Goal: Information Seeking & Learning: Find specific fact

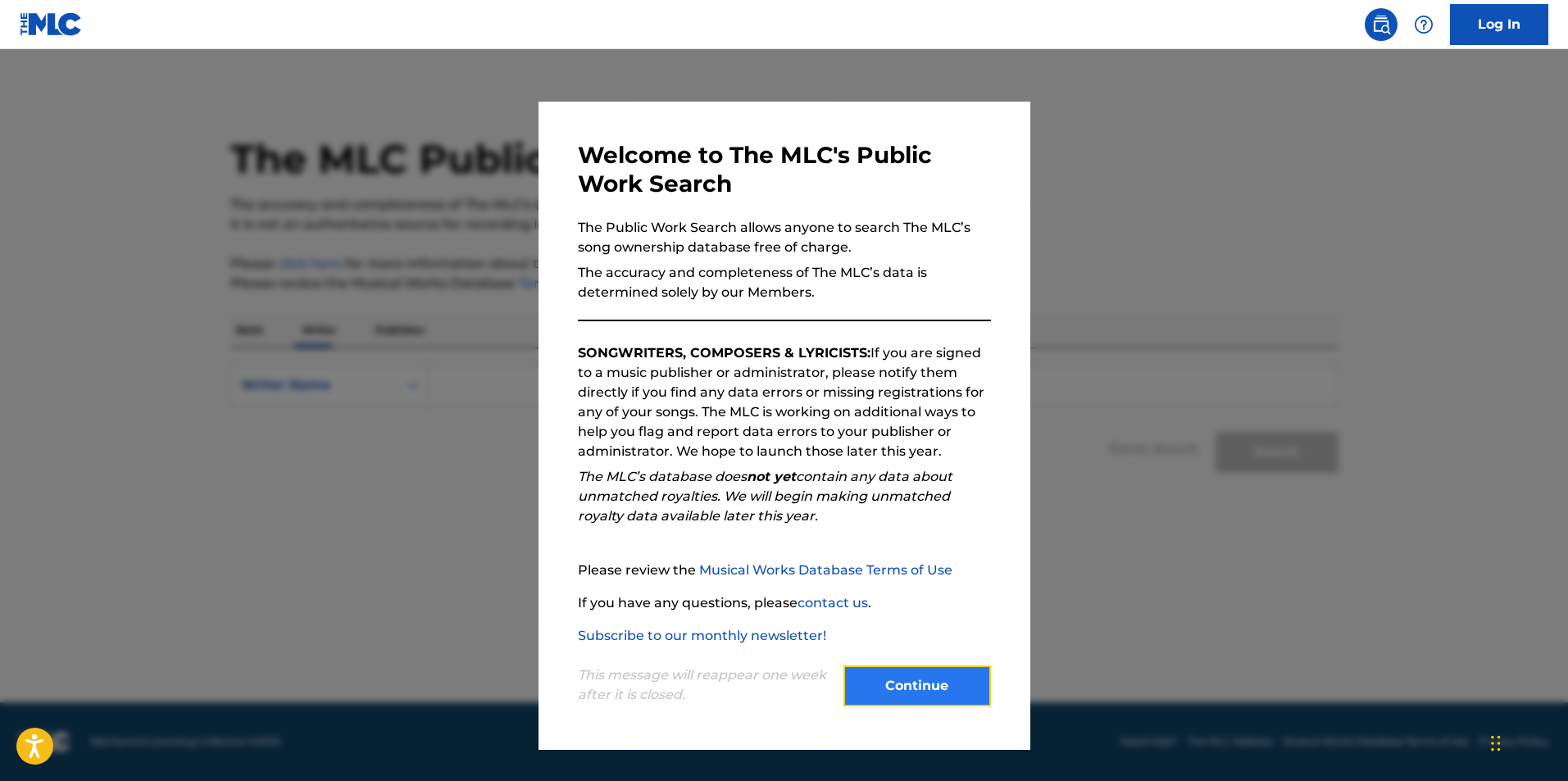
click at [936, 688] on button "Continue" at bounding box center [917, 685] width 148 height 41
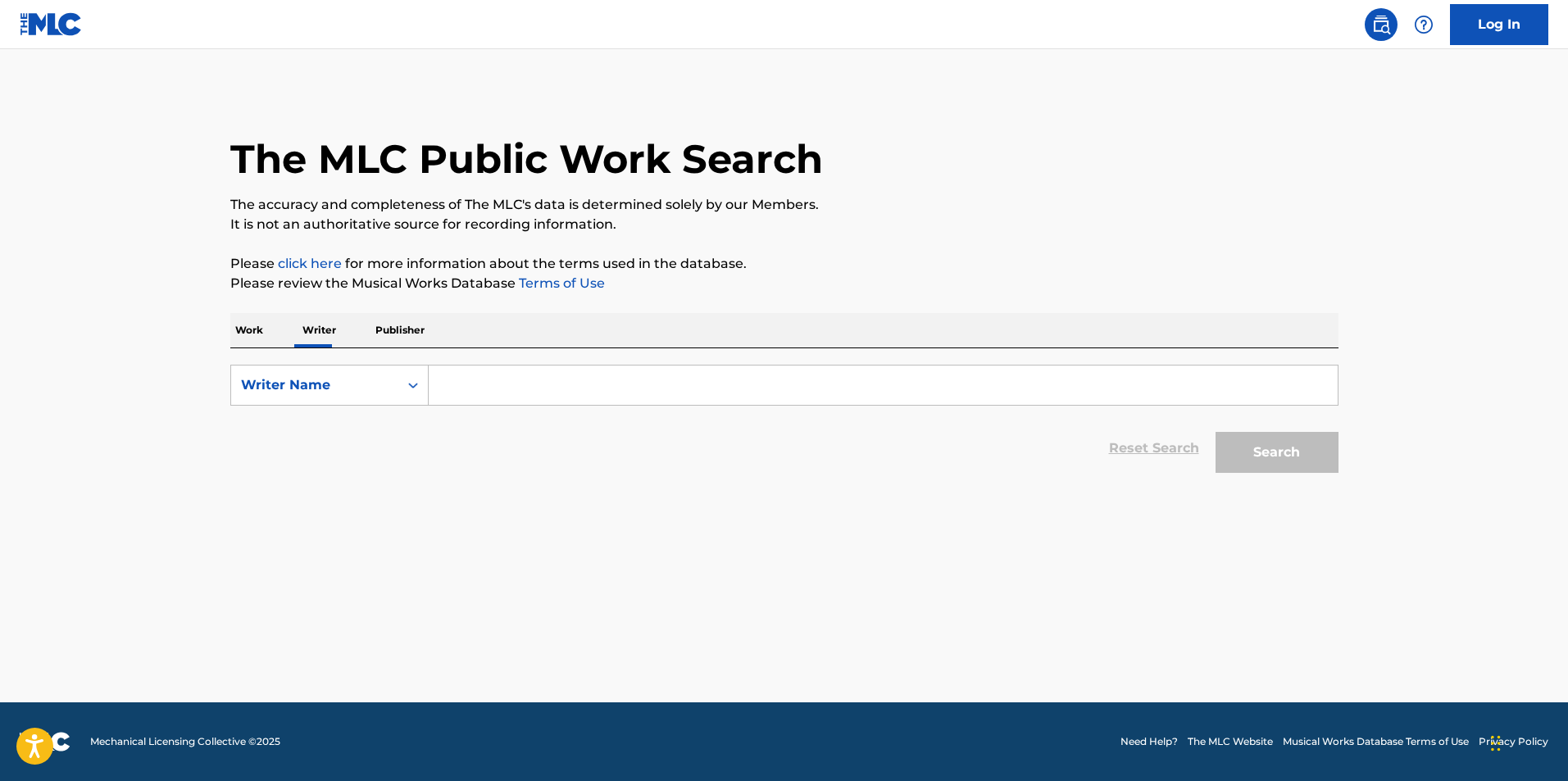
click at [490, 388] on input "Search Form" at bounding box center [882, 385] width 909 height 40
type input "[PERSON_NAME]"
click at [1216, 432] on button "Search" at bounding box center [1276, 452] width 123 height 41
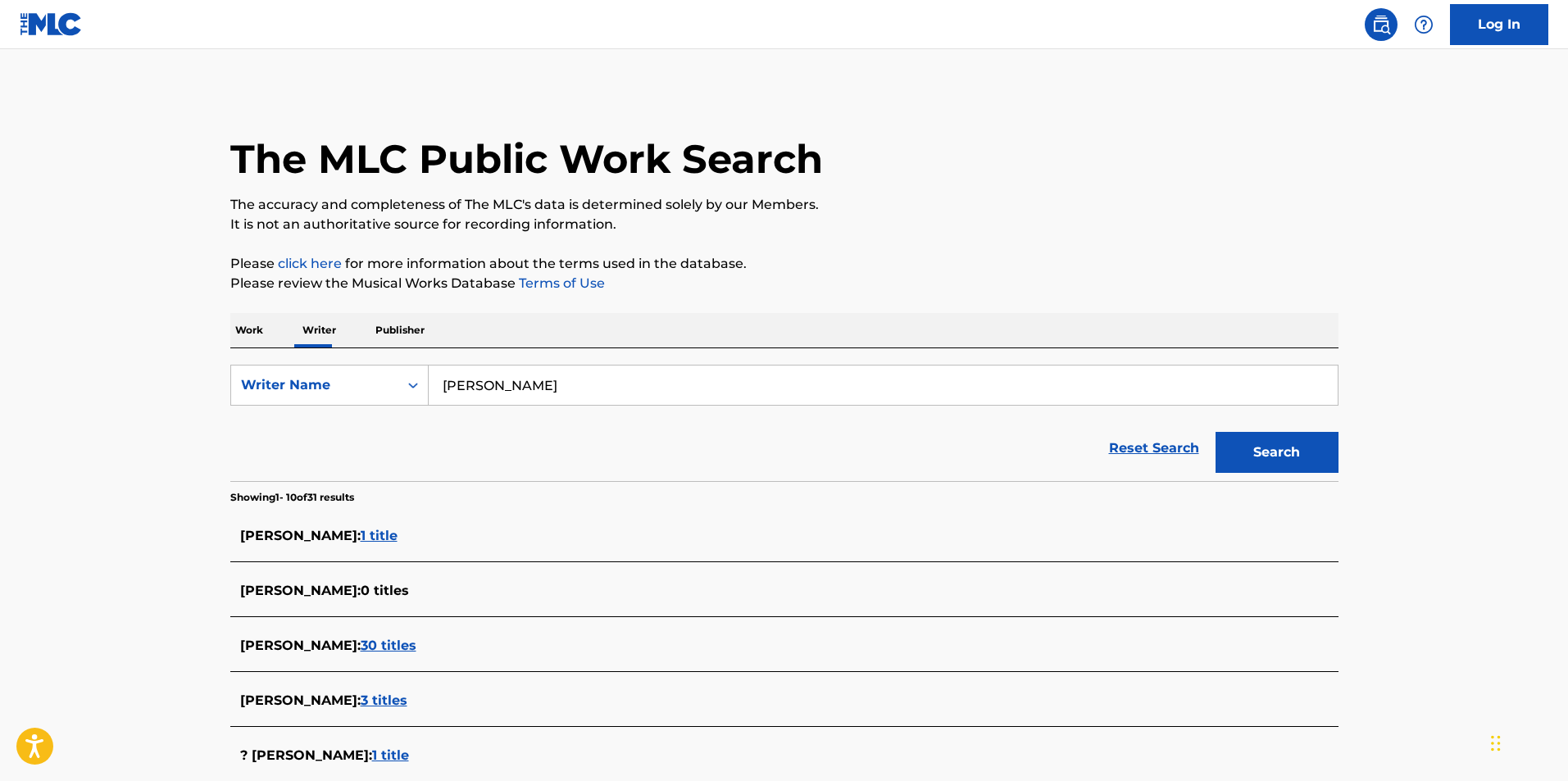
click at [401, 645] on span "30 titles" at bounding box center [389, 645] width 56 height 15
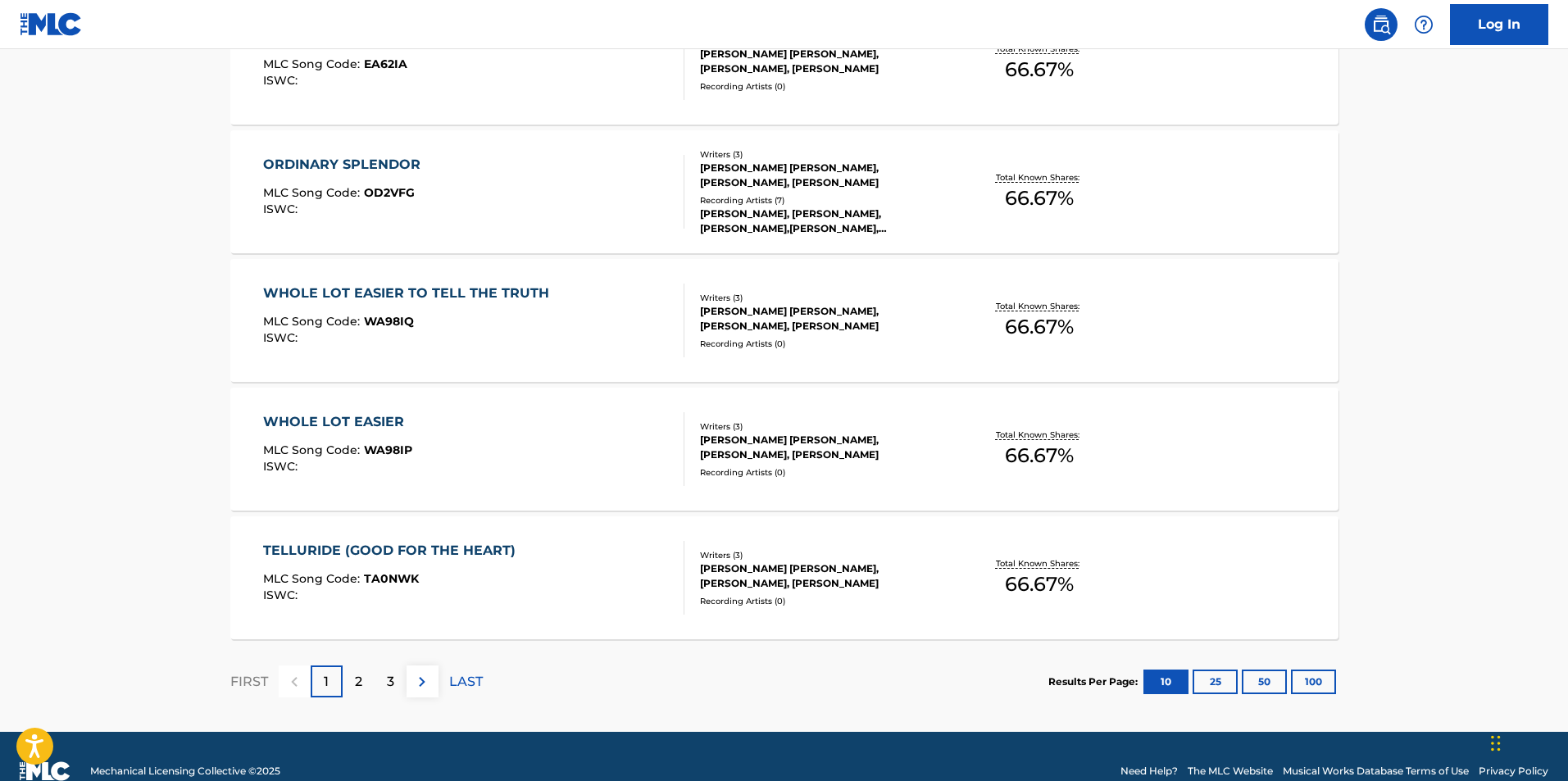
scroll to position [1221, 0]
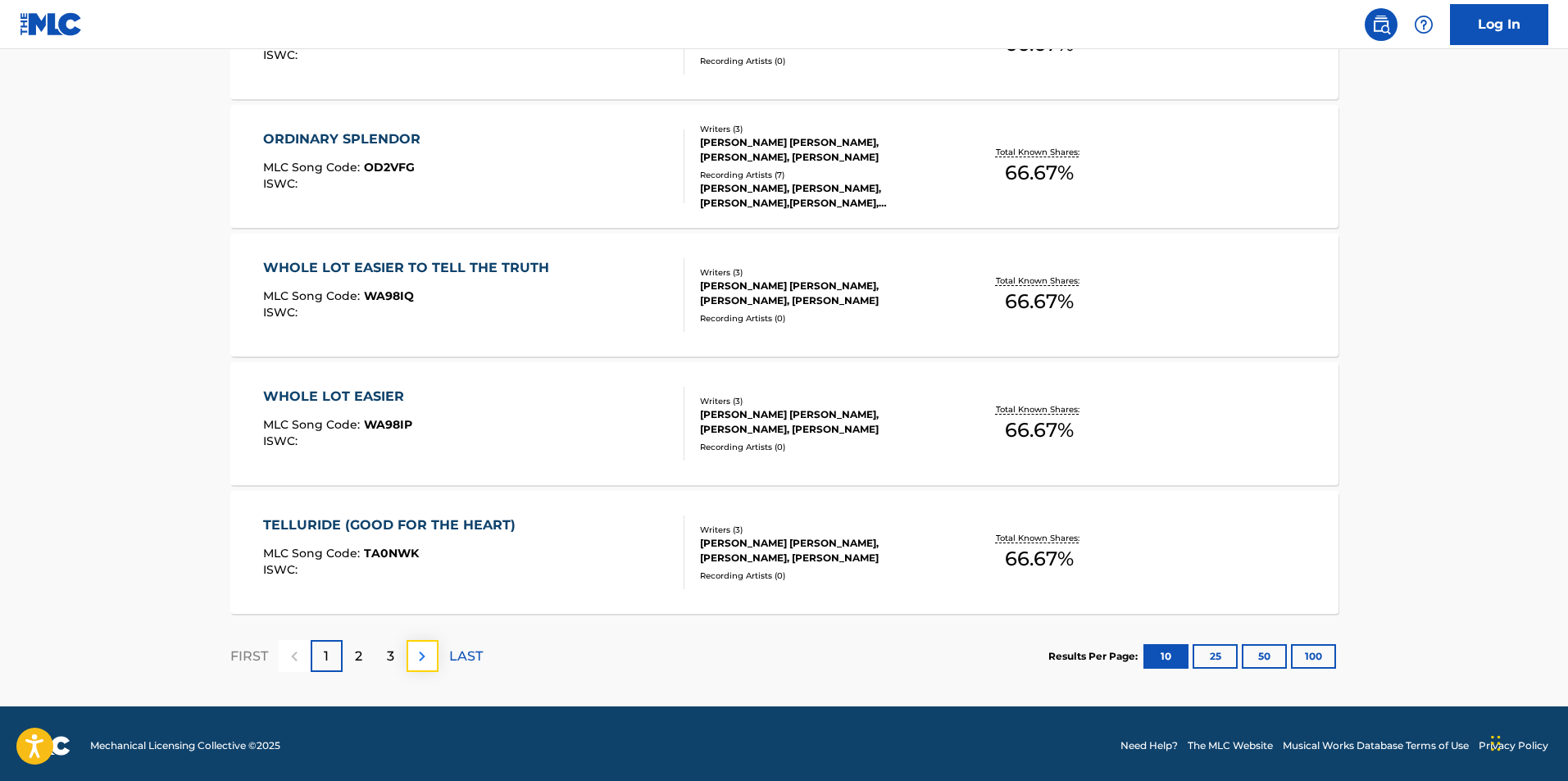
click at [420, 664] on img at bounding box center [422, 656] width 19 height 19
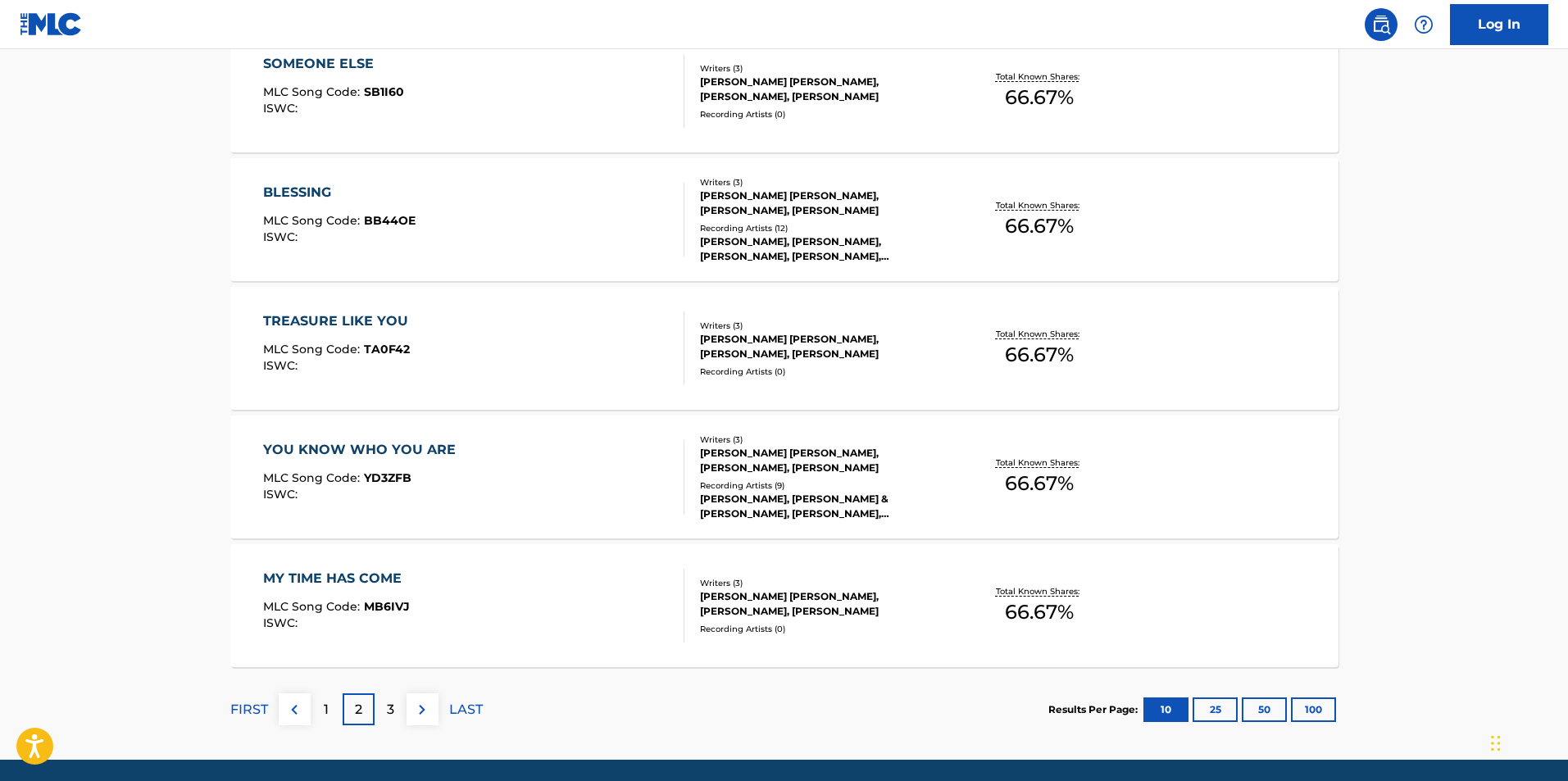
scroll to position [1225, 0]
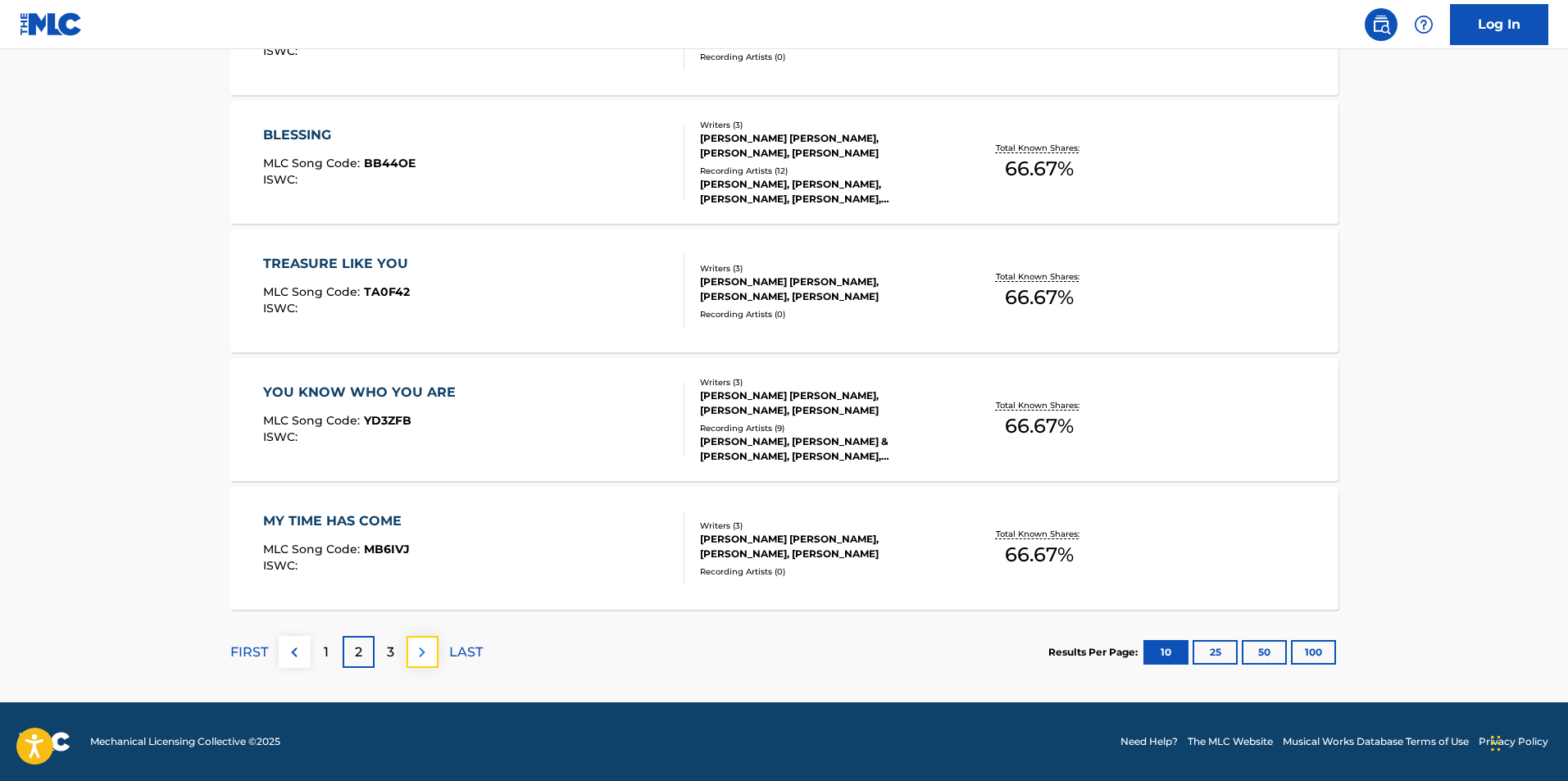
click at [420, 645] on img at bounding box center [422, 653] width 19 height 19
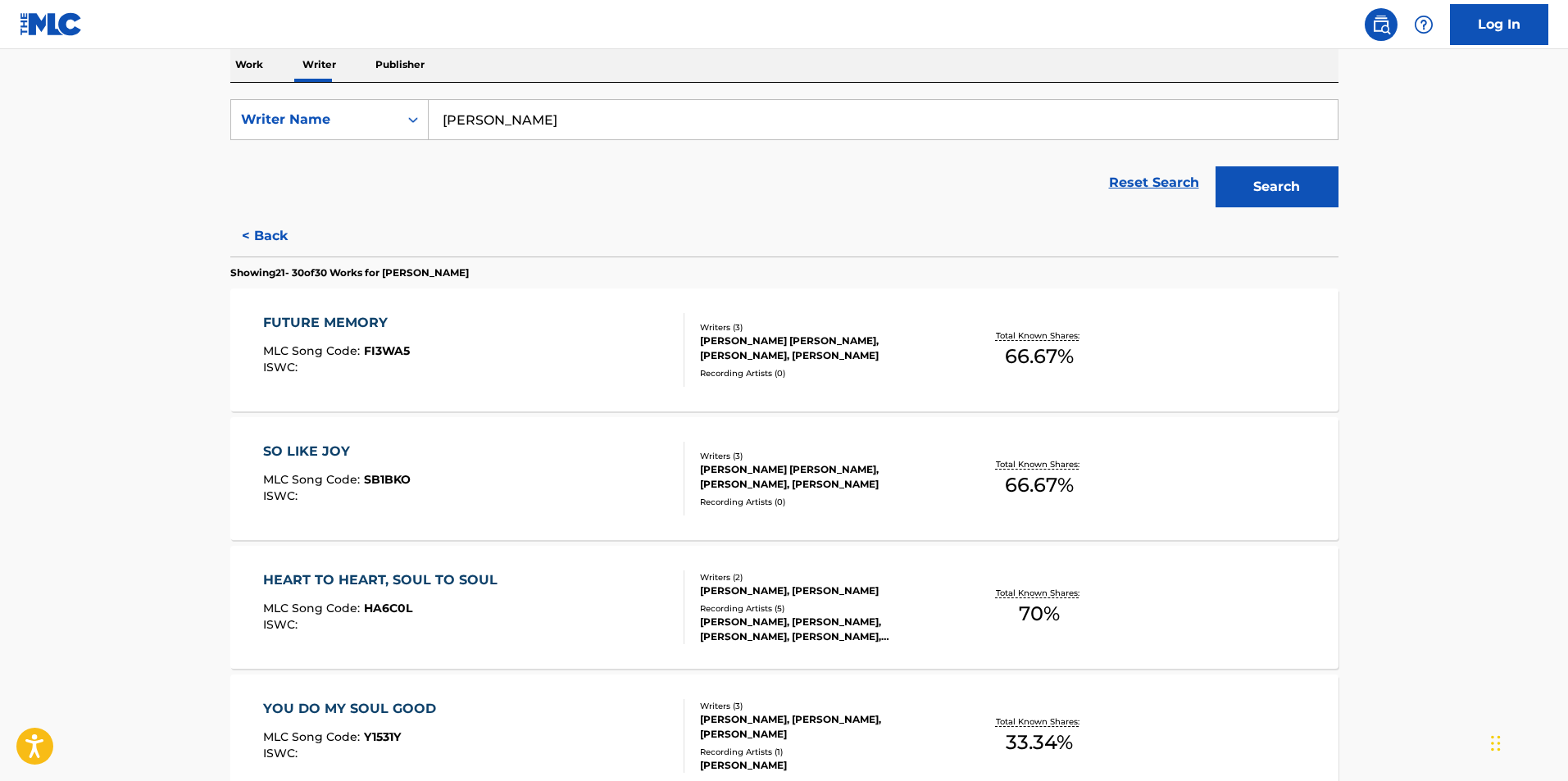
scroll to position [177, 0]
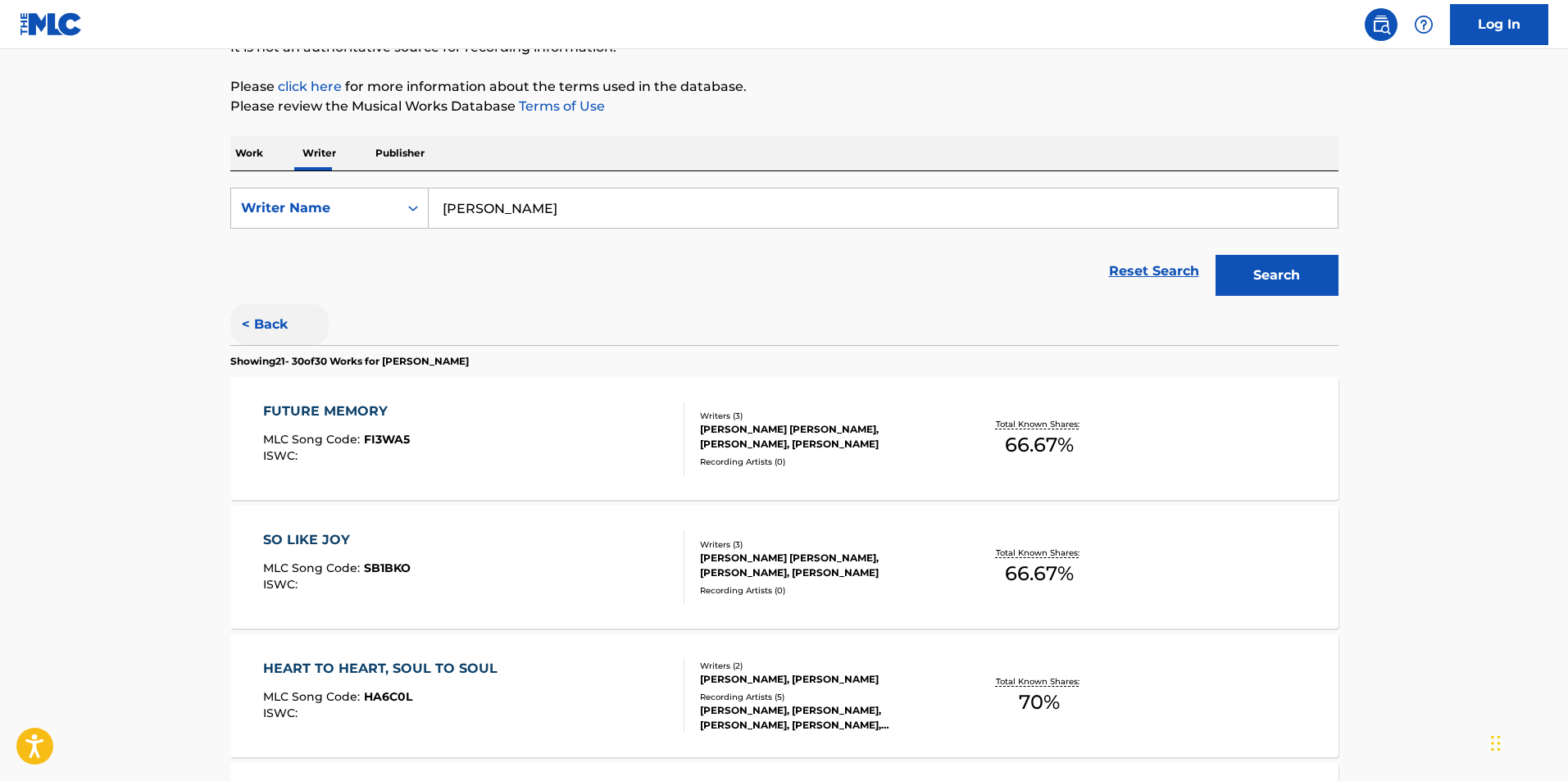
click at [277, 334] on button "< Back" at bounding box center [280, 324] width 98 height 41
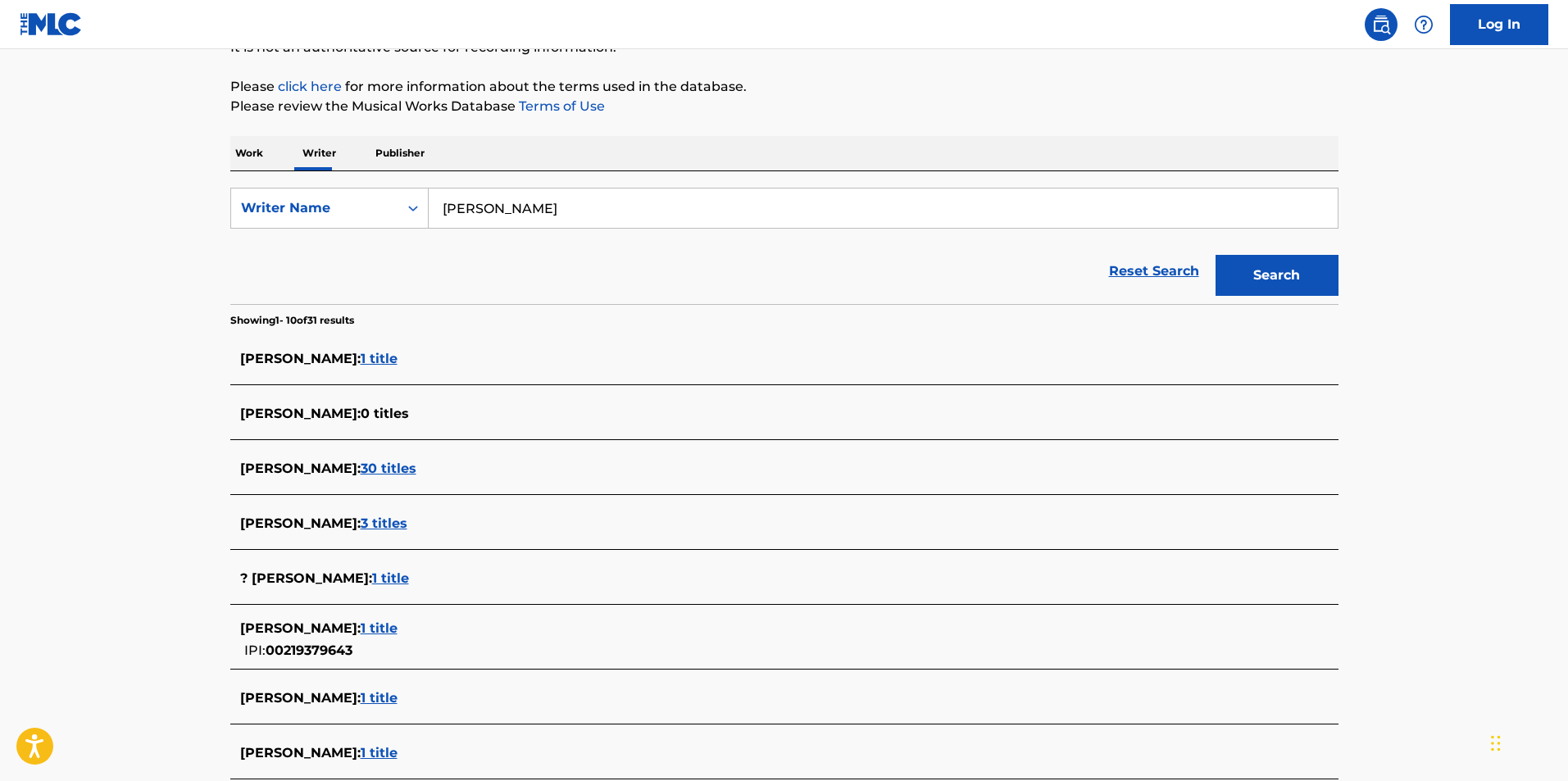
click at [393, 634] on span "1 title" at bounding box center [379, 628] width 37 height 15
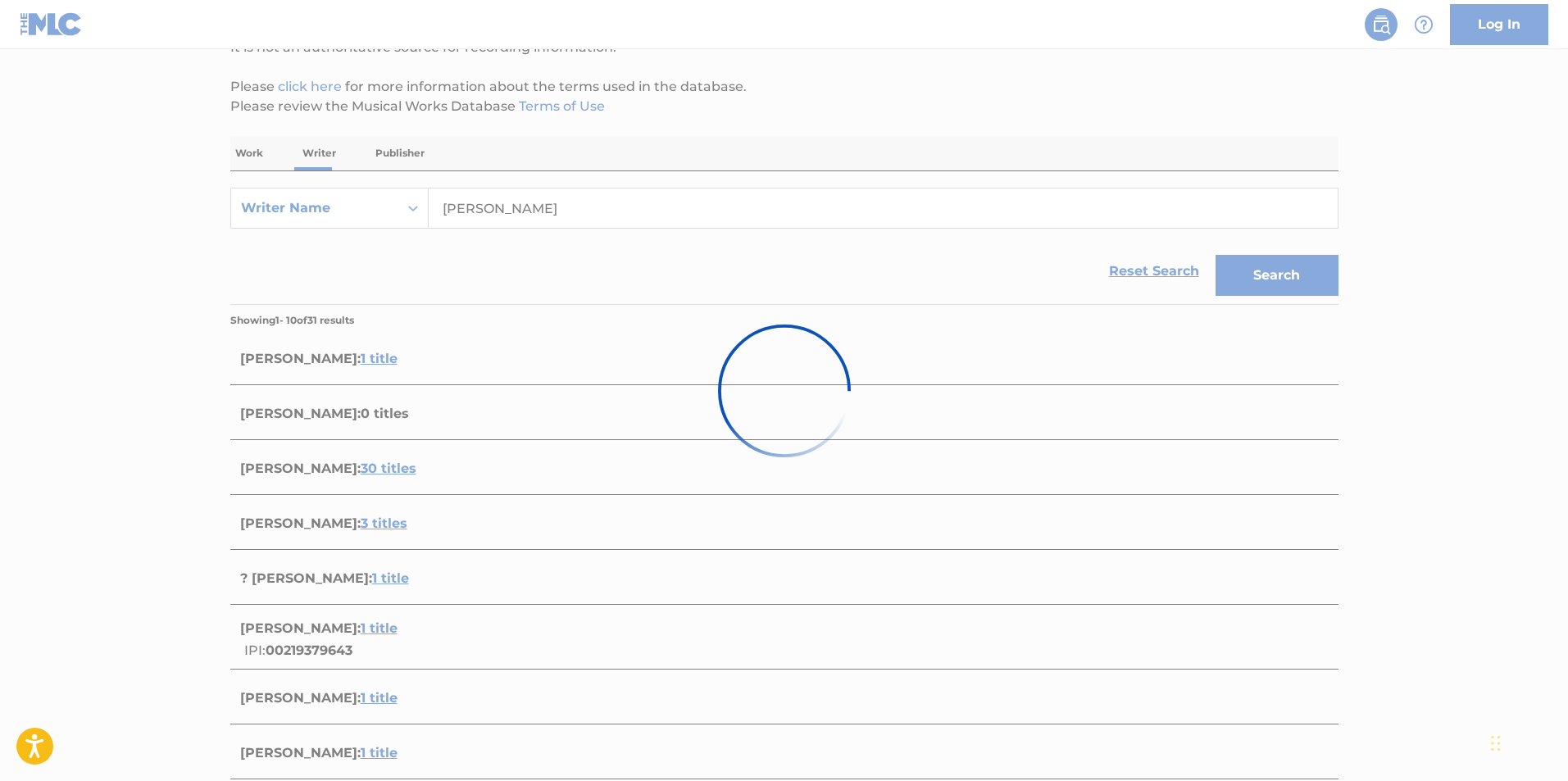
scroll to position [60, 0]
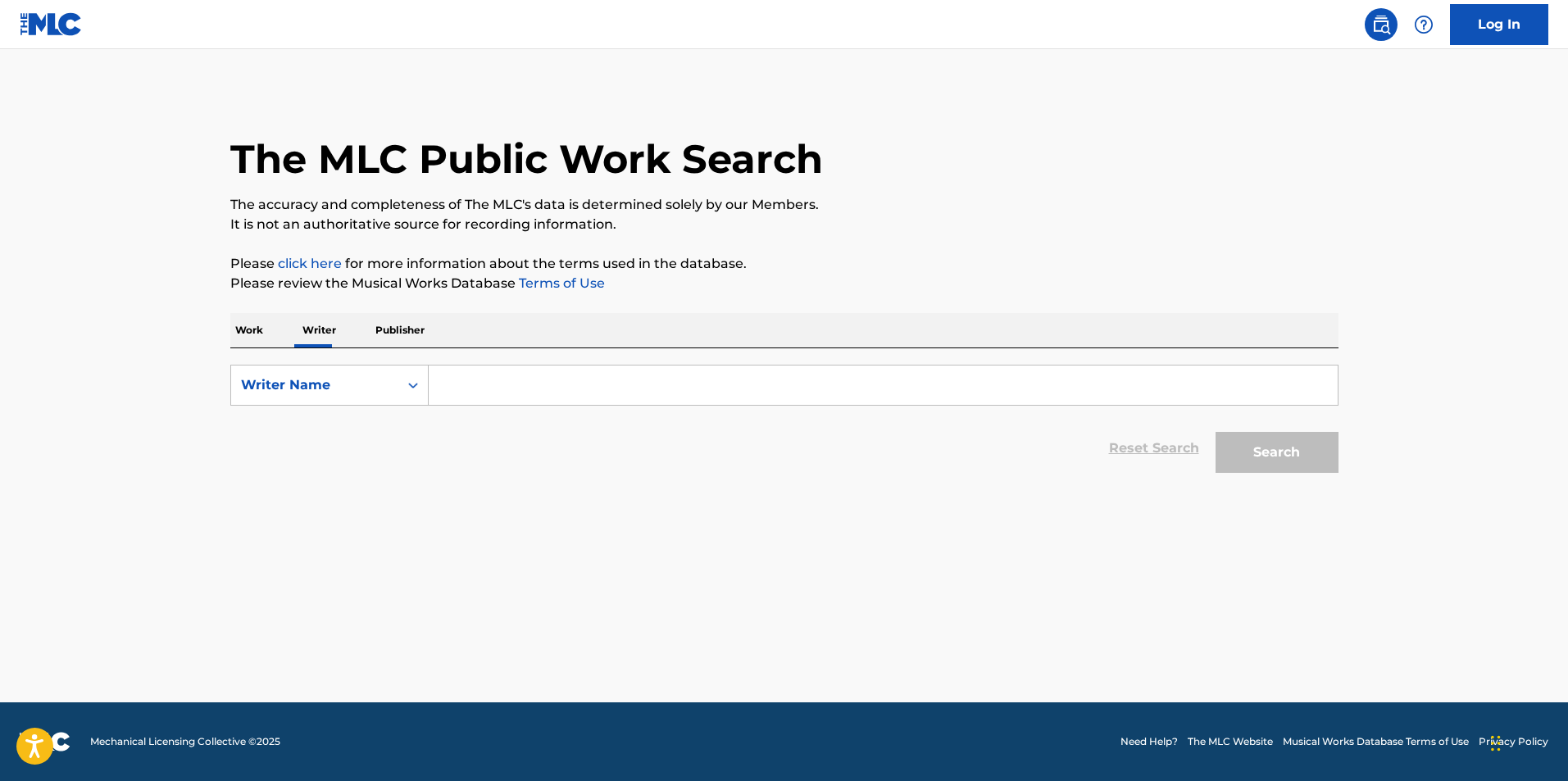
click at [518, 380] on input "Search Form" at bounding box center [882, 385] width 909 height 40
type input "[PERSON_NAME]"
click at [1216, 432] on button "Search" at bounding box center [1276, 452] width 123 height 41
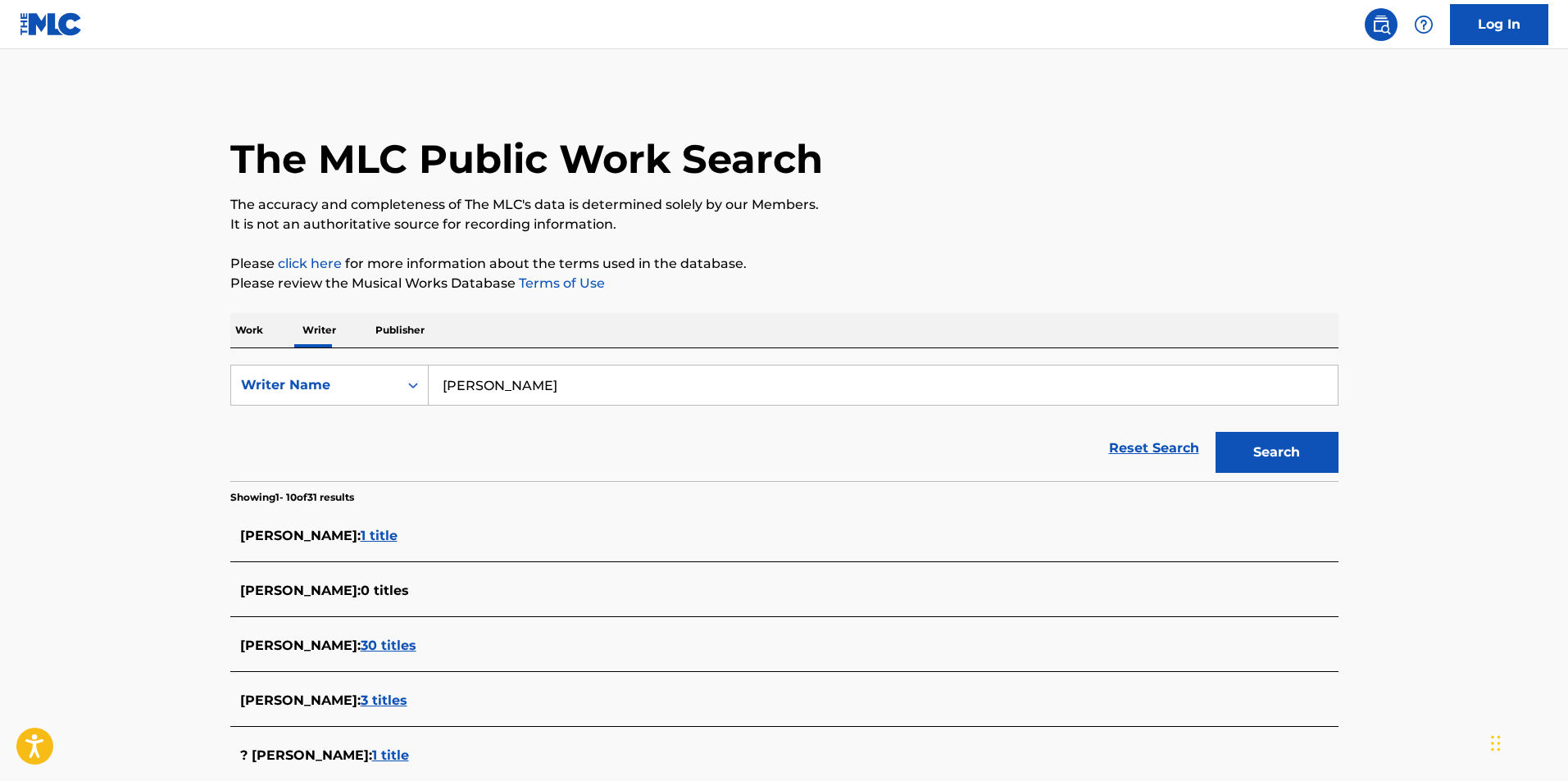
click at [372, 637] on span "30 titles" at bounding box center [389, 645] width 56 height 15
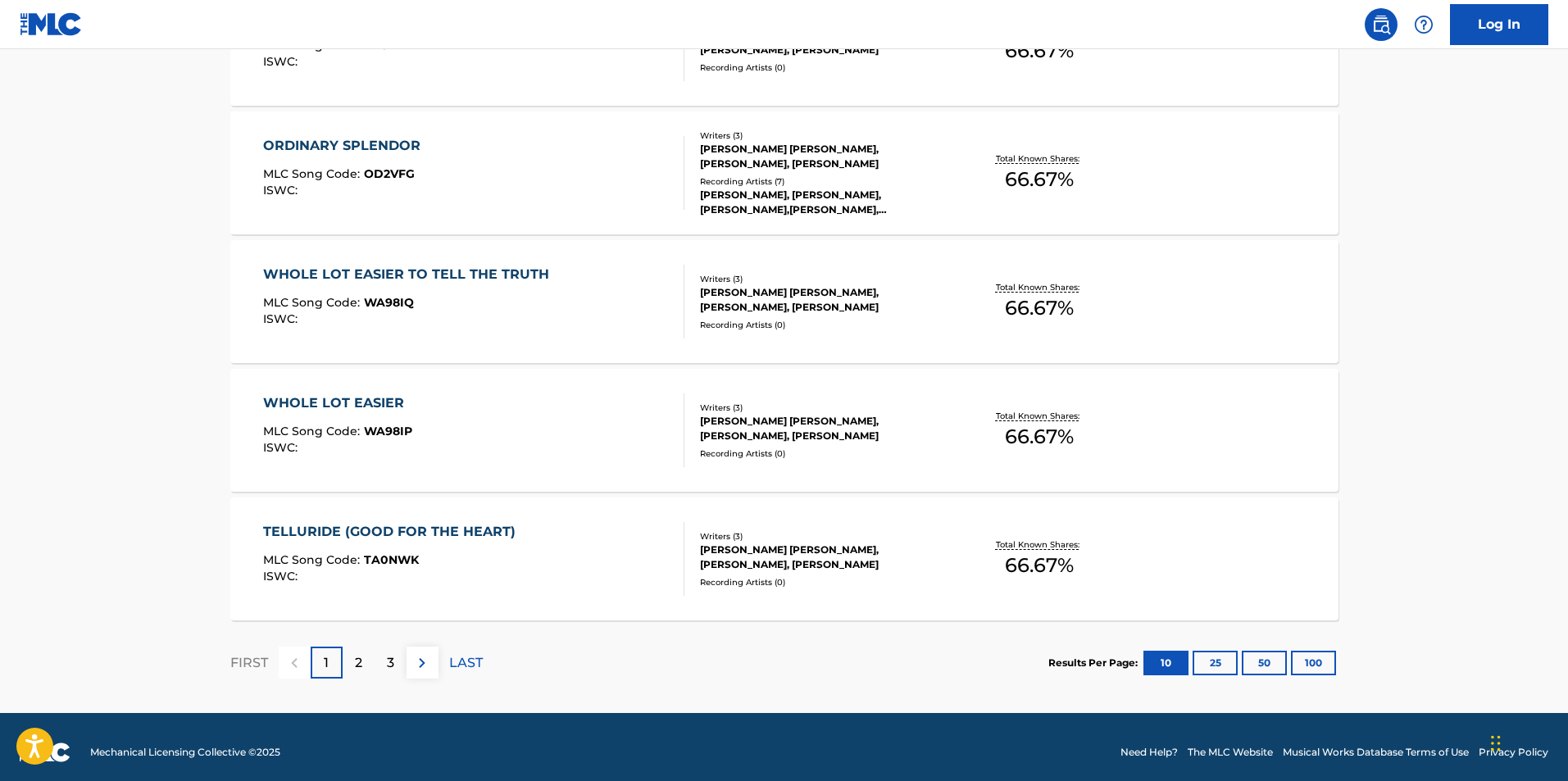
scroll to position [1225, 0]
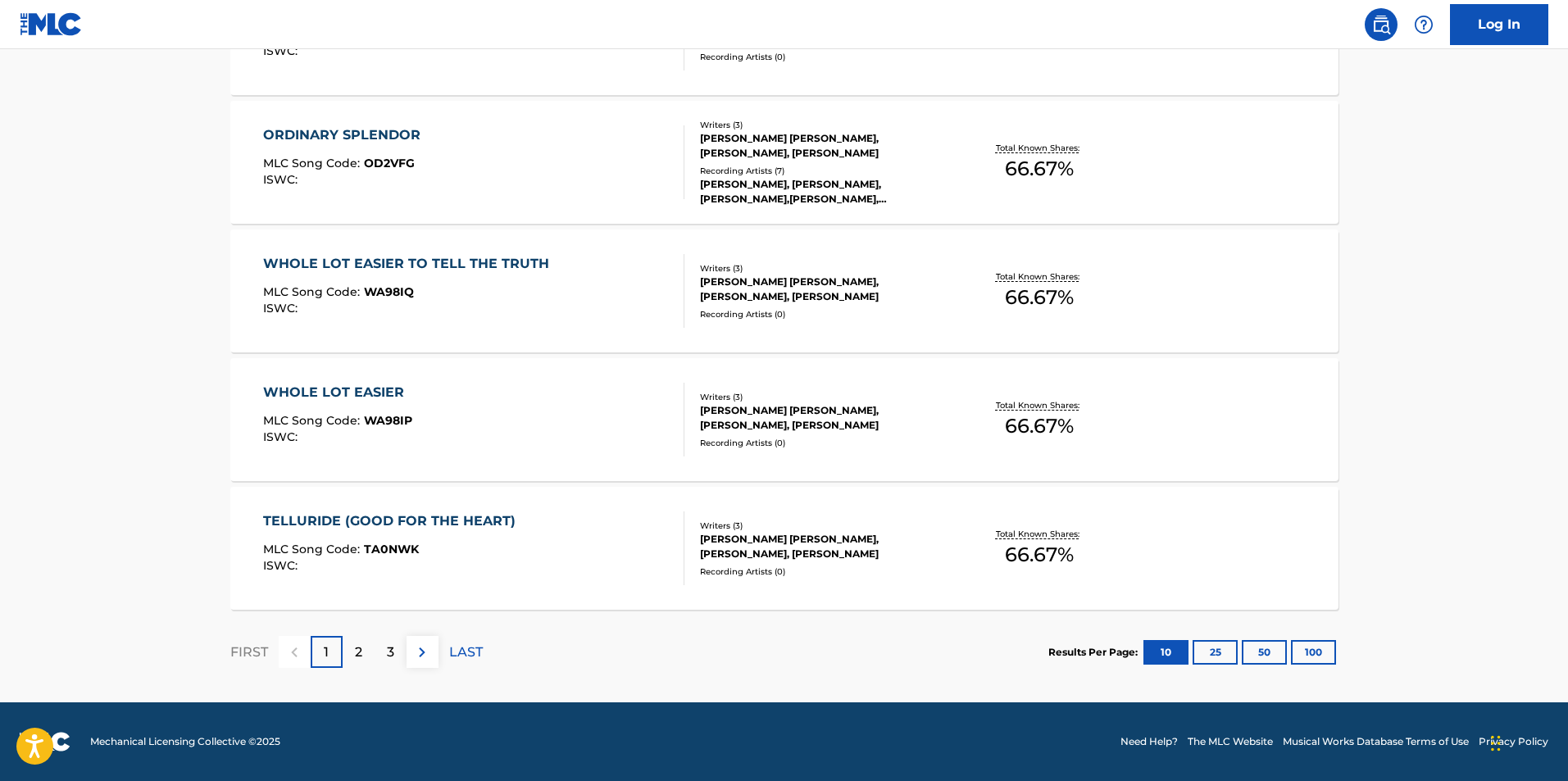
click at [369, 133] on div "ORDINARY SPLENDOR" at bounding box center [345, 135] width 165 height 19
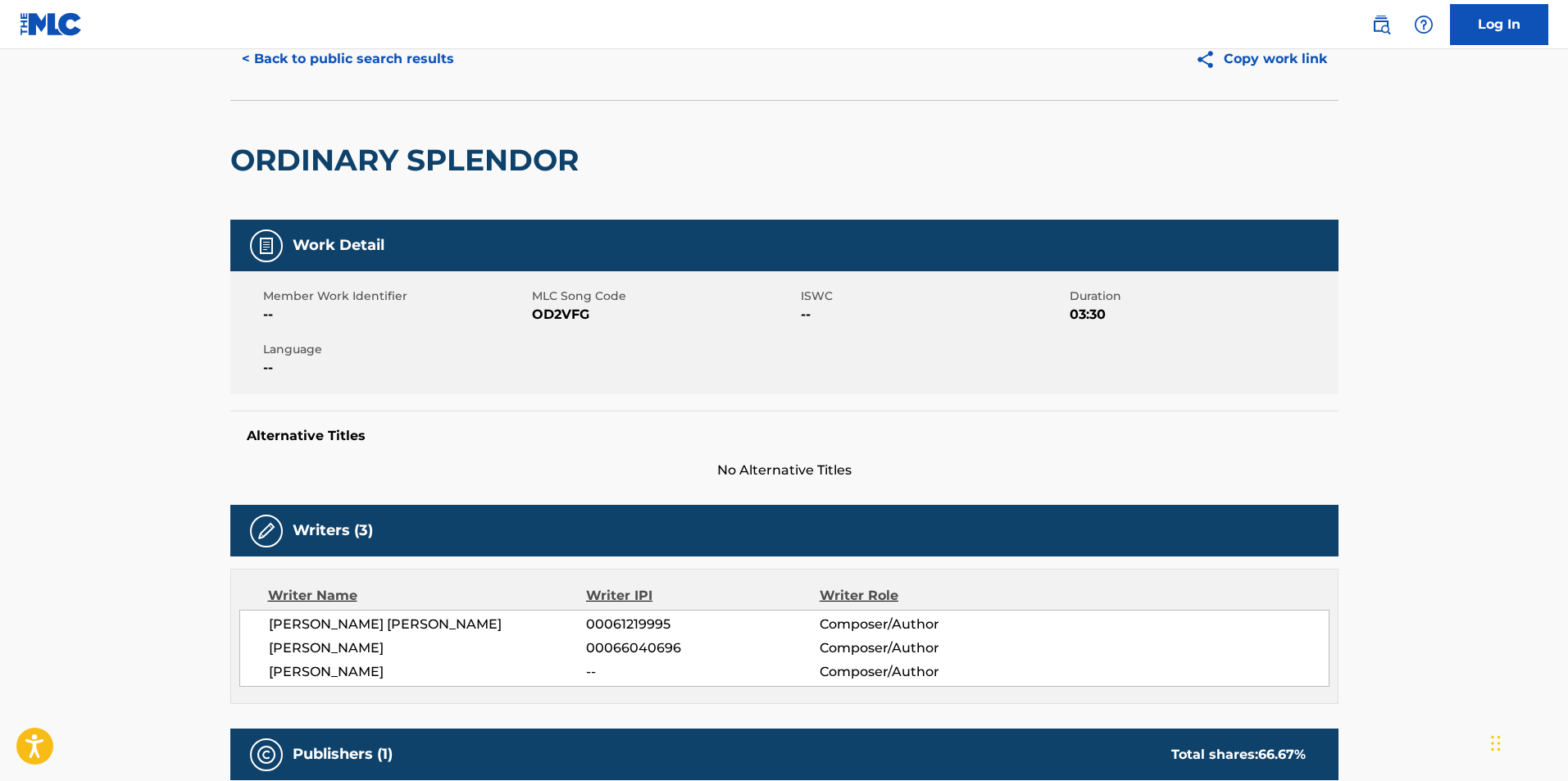
scroll to position [39, 0]
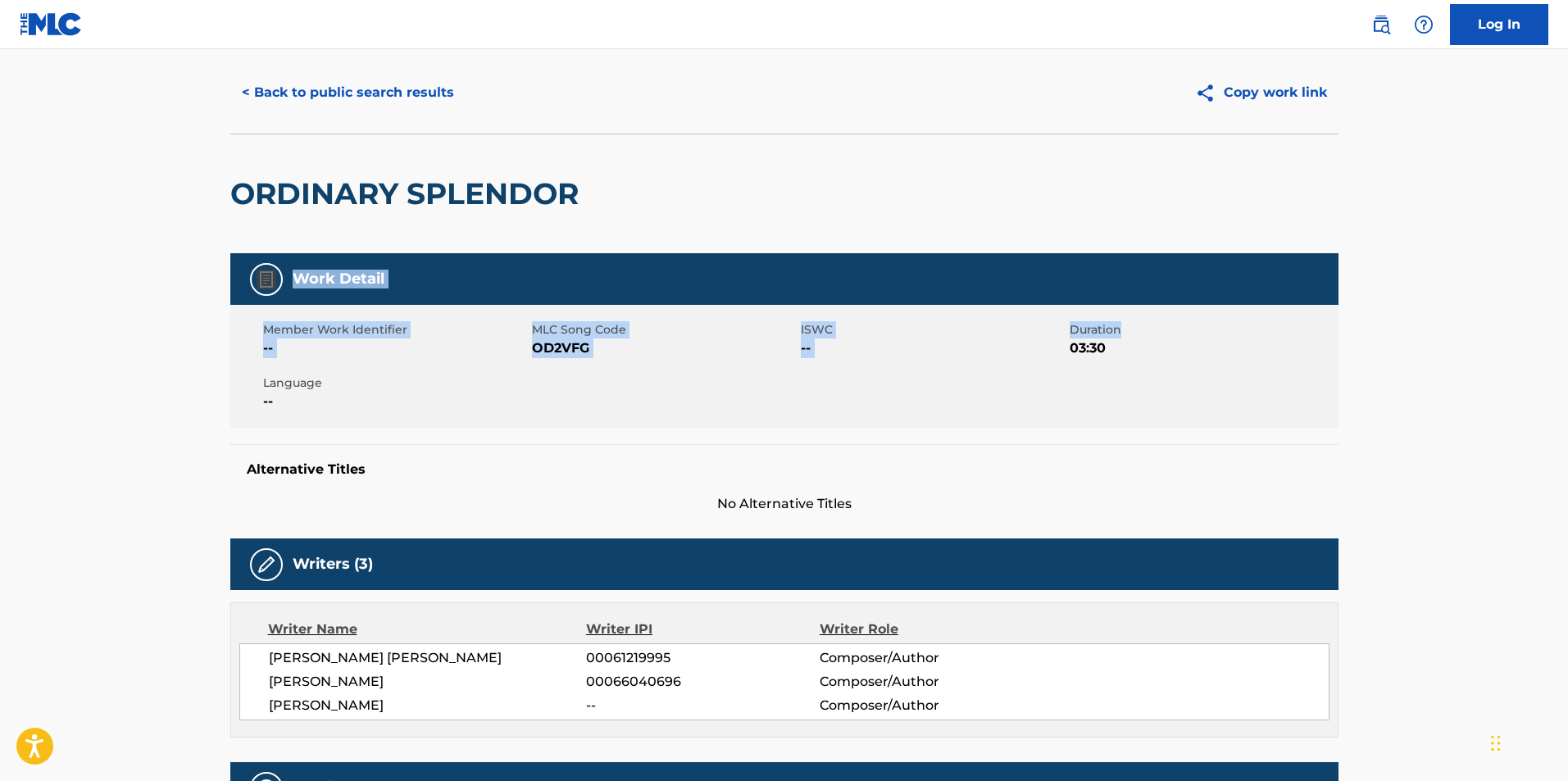
drag, startPoint x: 1567, startPoint y: 246, endPoint x: 1568, endPoint y: 306, distance: 60.0
click at [1567, 306] on html "Accessibility Screen-Reader Guide, Feedback, and Issue Reporting | New window 0…" at bounding box center [784, 351] width 1568 height 781
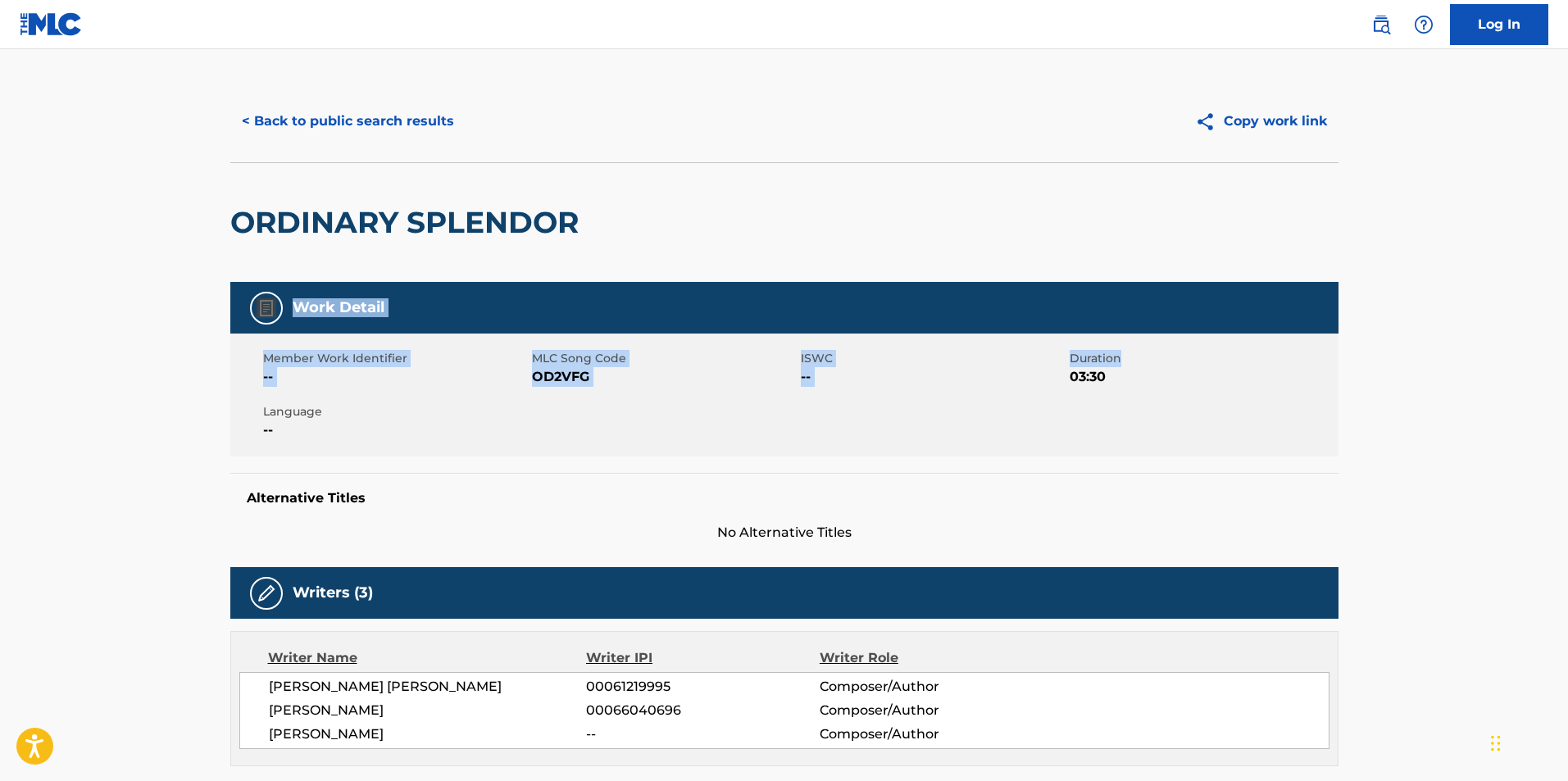
scroll to position [0, 0]
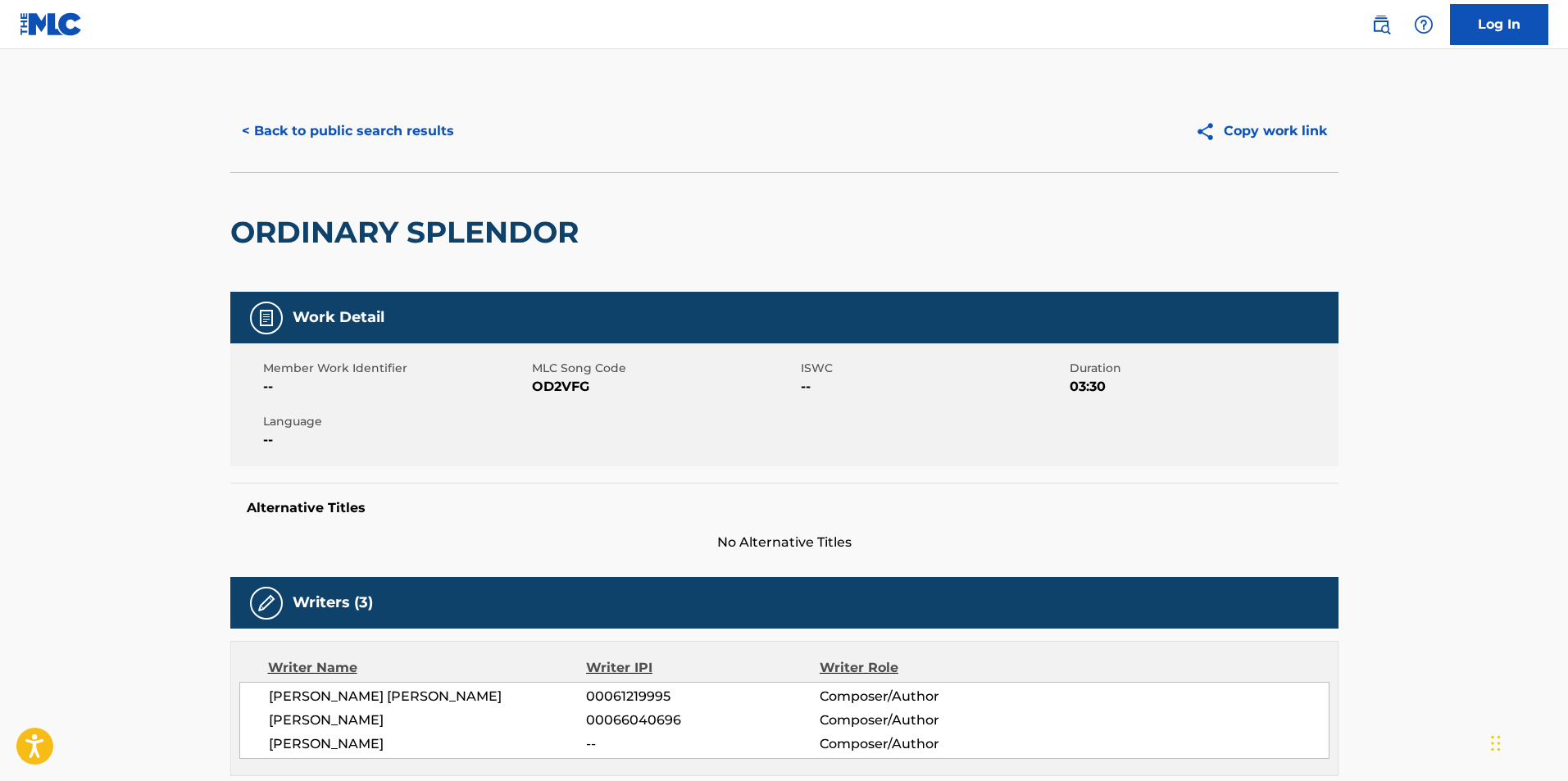
click at [1011, 159] on div "< Back to public search results Copy work link" at bounding box center [785, 130] width 1108 height 82
drag, startPoint x: 1011, startPoint y: 159, endPoint x: 854, endPoint y: 174, distance: 157.7
click at [854, 174] on div "ORDINARY SPLENDOR" at bounding box center [785, 232] width 1108 height 120
click at [1298, 128] on button "Copy work link" at bounding box center [1261, 131] width 154 height 41
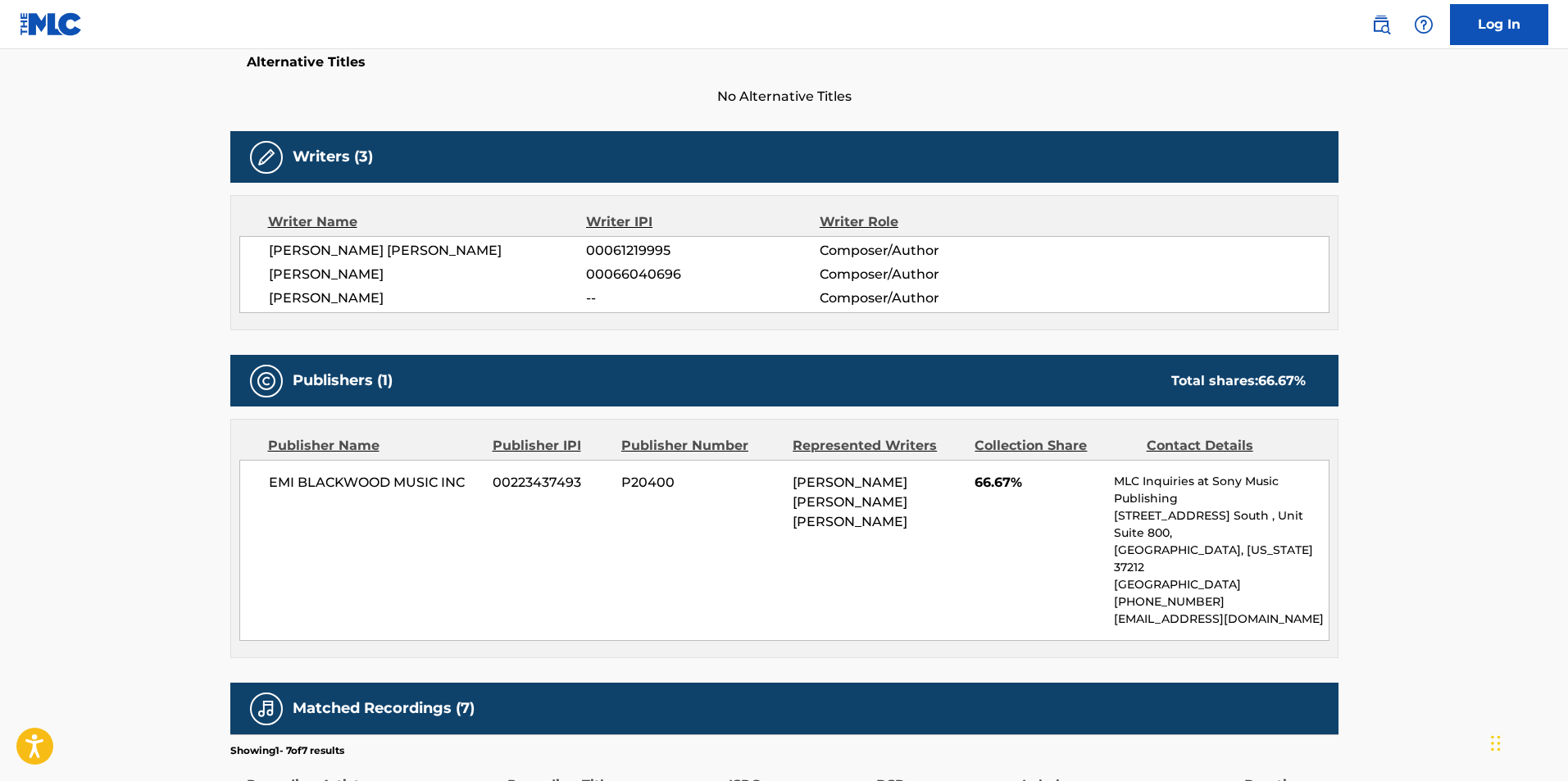
scroll to position [498, 0]
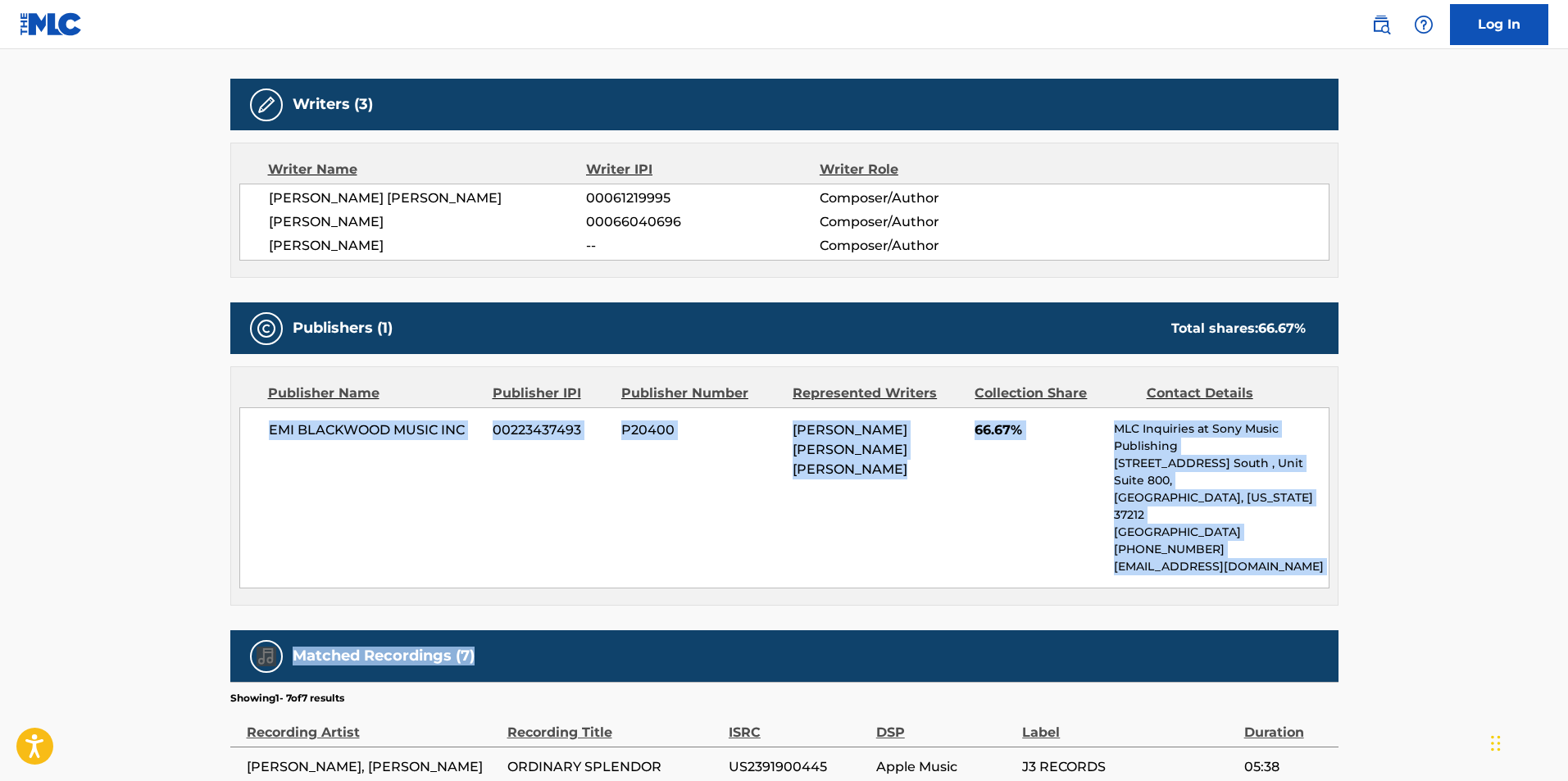
drag, startPoint x: 1567, startPoint y: 404, endPoint x: 1573, endPoint y: 599, distance: 195.1
click at [1546, 566] on main "< Back to public search results Copy work link ORDINARY SPLENDOR Work Detail Me…" at bounding box center [784, 305] width 1568 height 1508
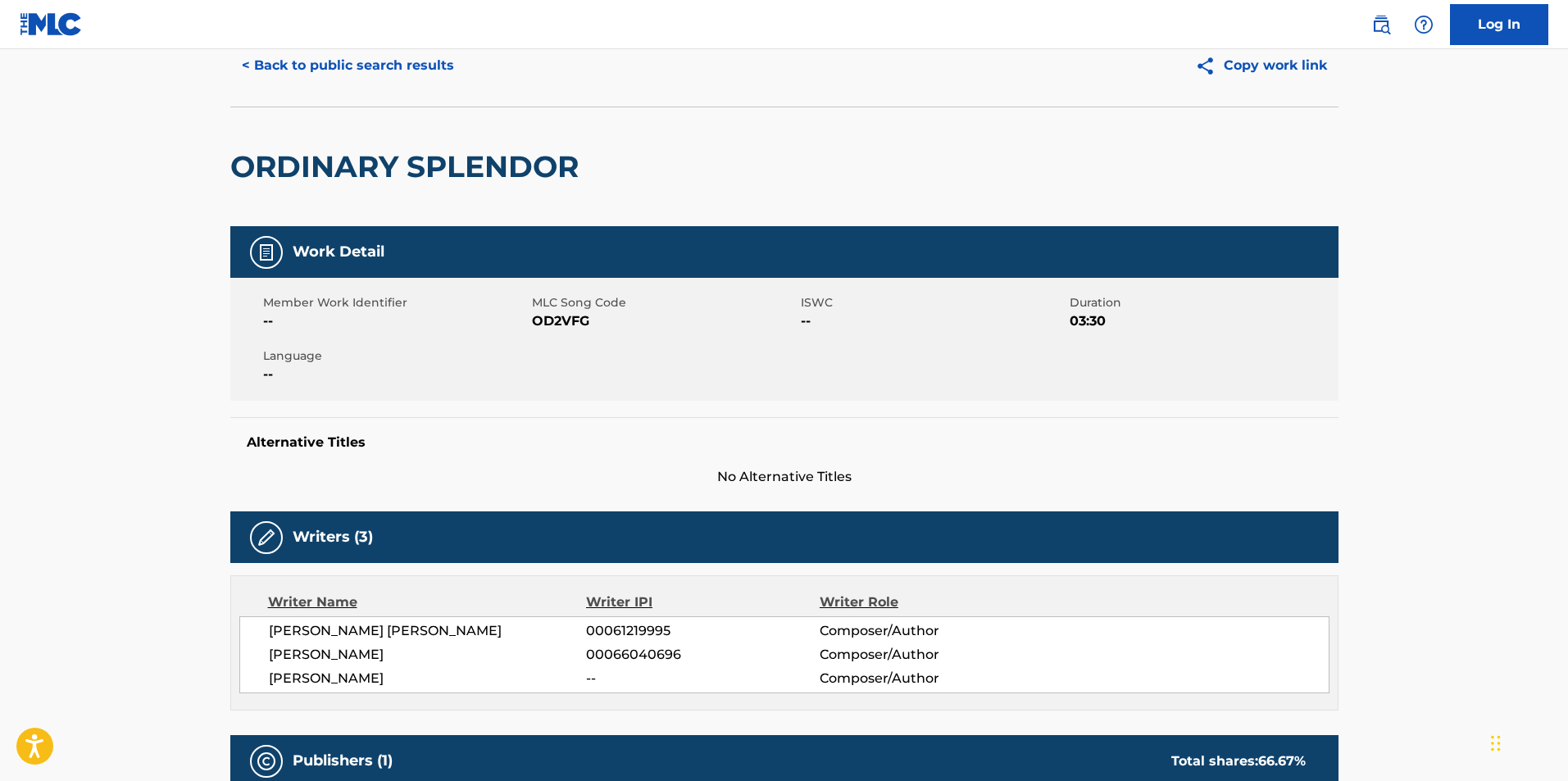
scroll to position [7, 0]
